Goal: Task Accomplishment & Management: Use online tool/utility

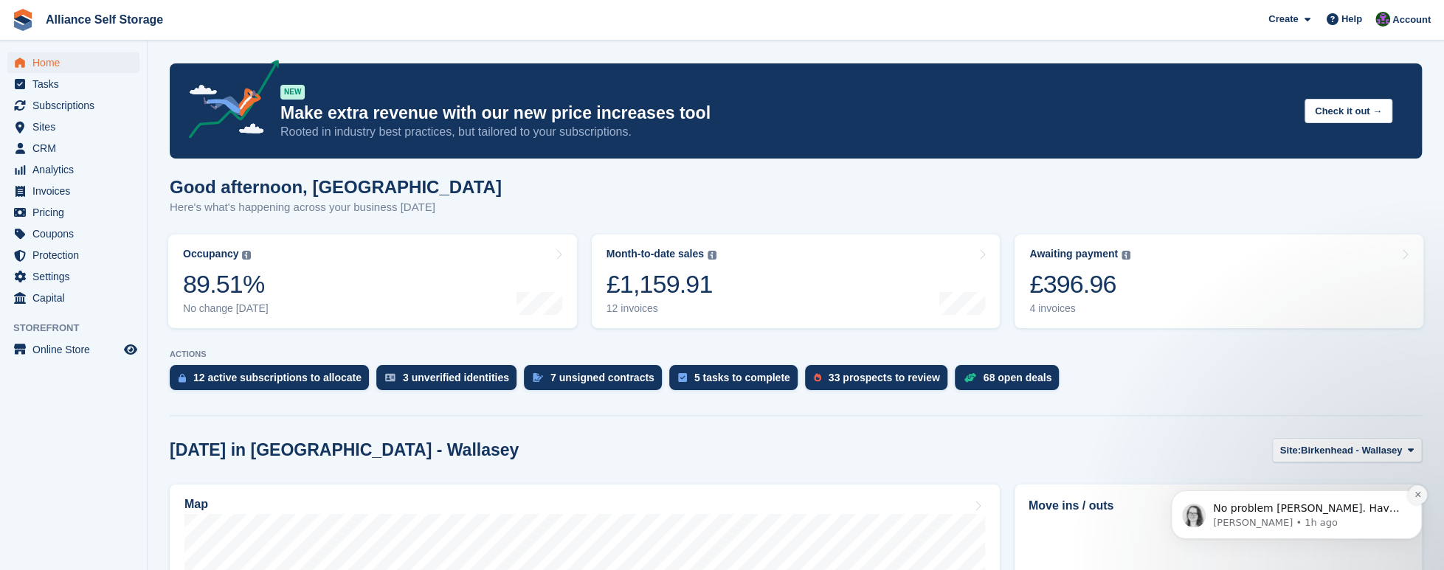
click at [1414, 498] on icon "Dismiss notification" at bounding box center [1417, 495] width 8 height 8
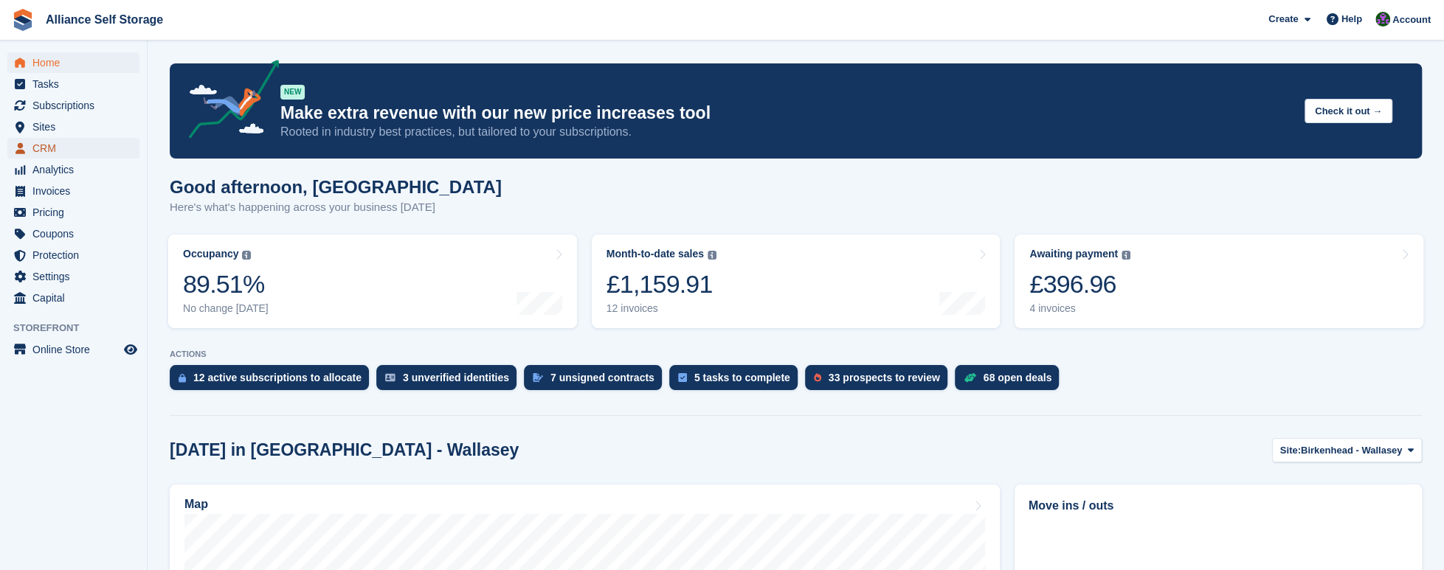
click at [94, 150] on span "CRM" at bounding box center [76, 148] width 89 height 21
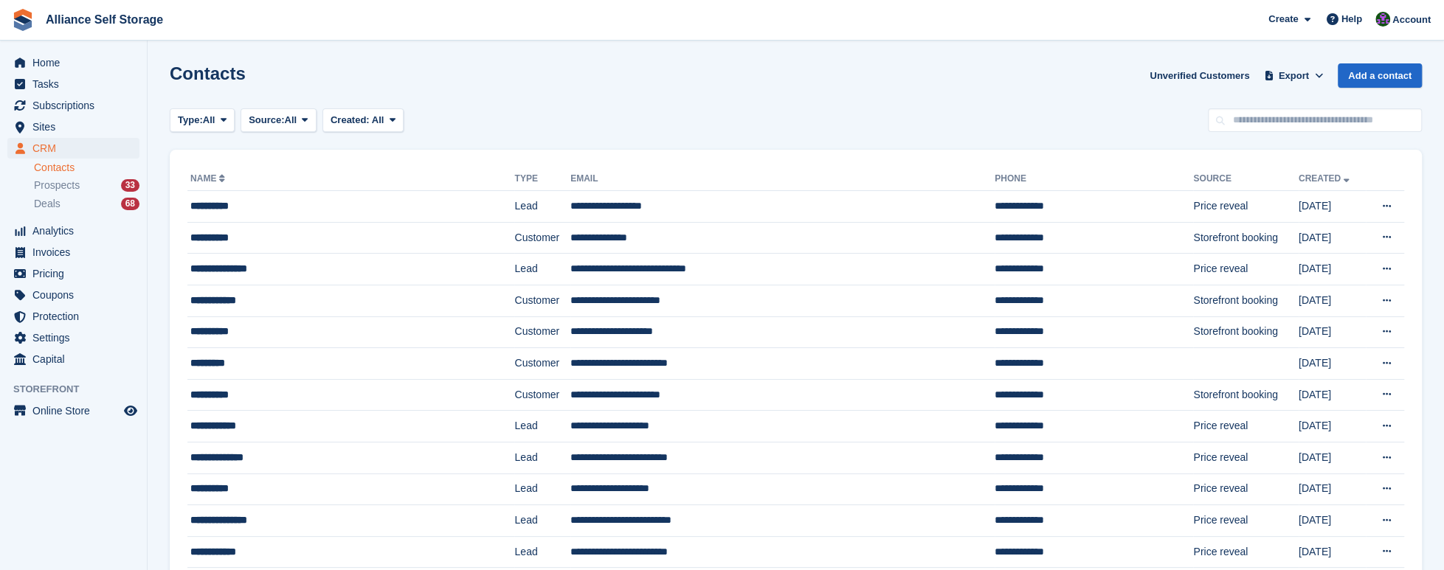
click at [1309, 113] on input "text" at bounding box center [1315, 120] width 214 height 24
type input "******"
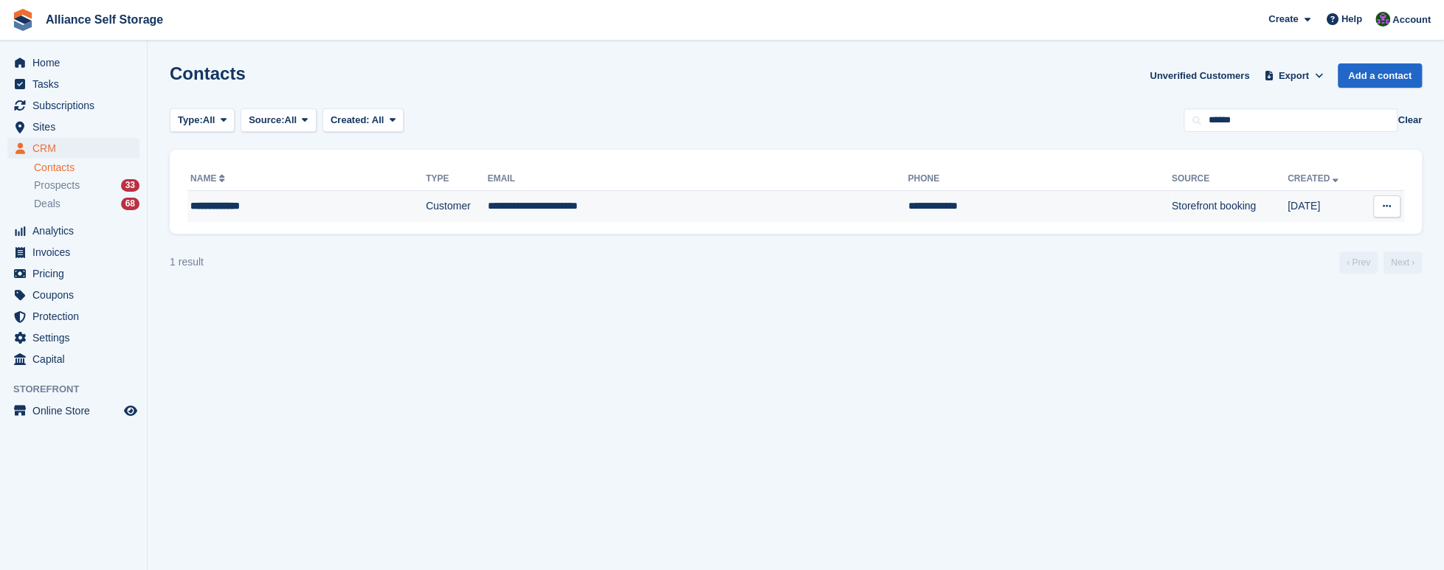
click at [1171, 204] on td "Storefront booking" at bounding box center [1229, 206] width 116 height 31
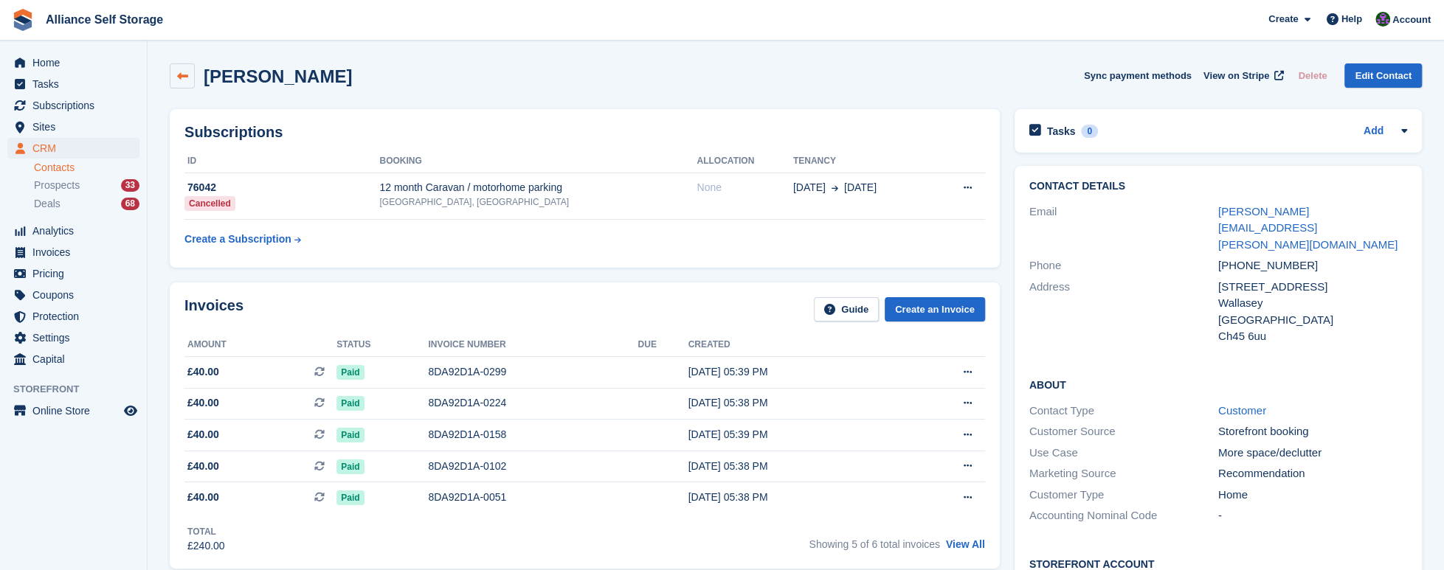
click at [183, 77] on icon at bounding box center [182, 76] width 11 height 11
